Goal: Find specific page/section: Find specific page/section

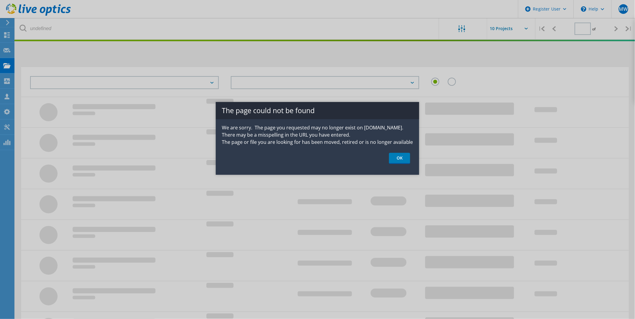
type input "1"
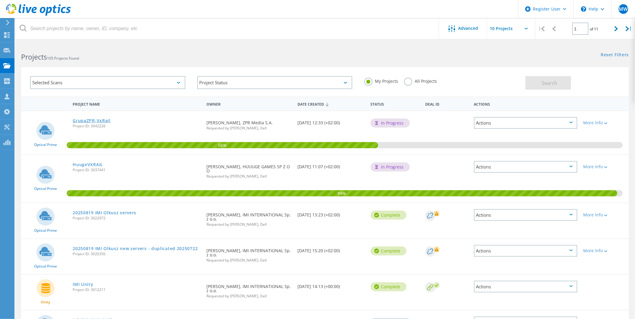
click at [91, 119] on link "GrupaZPR-VxRail" at bounding box center [92, 121] width 38 height 4
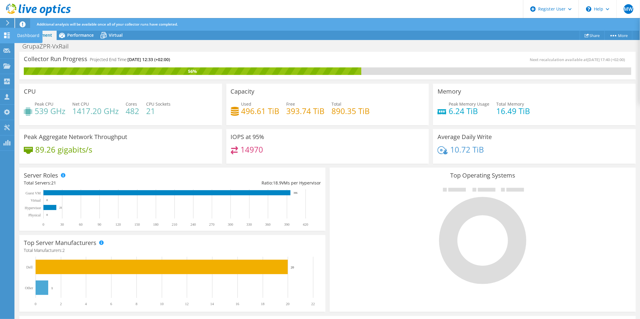
click at [3, 37] on icon at bounding box center [6, 36] width 7 height 6
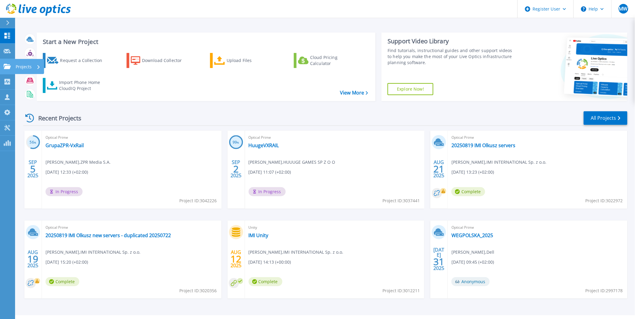
click at [7, 61] on link "Projects Projects" at bounding box center [7, 66] width 15 height 15
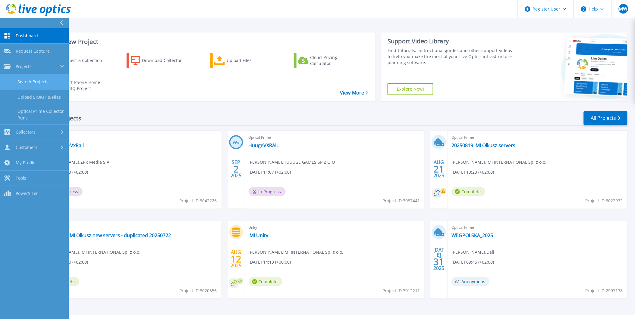
click at [15, 83] on link "Search Projects" at bounding box center [34, 81] width 69 height 15
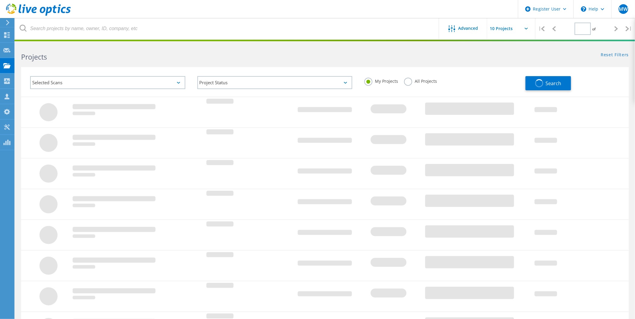
type input "1"
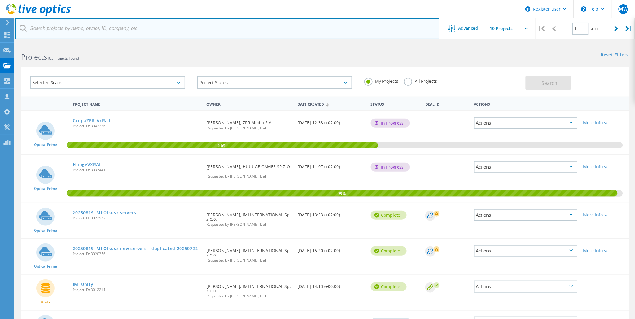
click at [73, 23] on input "text" at bounding box center [227, 28] width 424 height 21
type input "IMI"
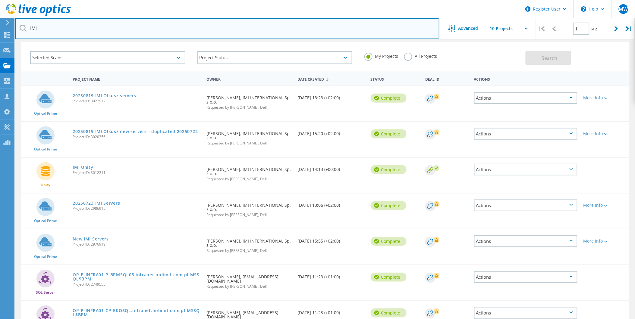
scroll to position [67, 0]
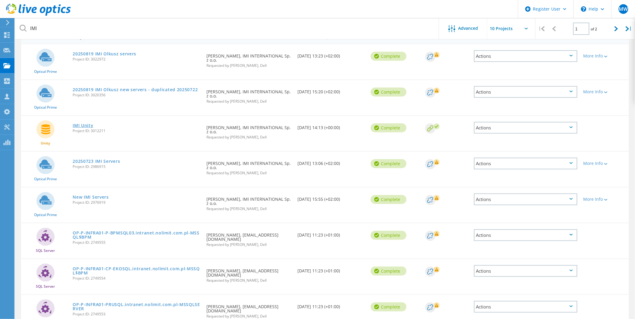
click at [85, 124] on link "IMI Unity" at bounding box center [83, 126] width 20 height 4
